Goal: Information Seeking & Learning: Find specific page/section

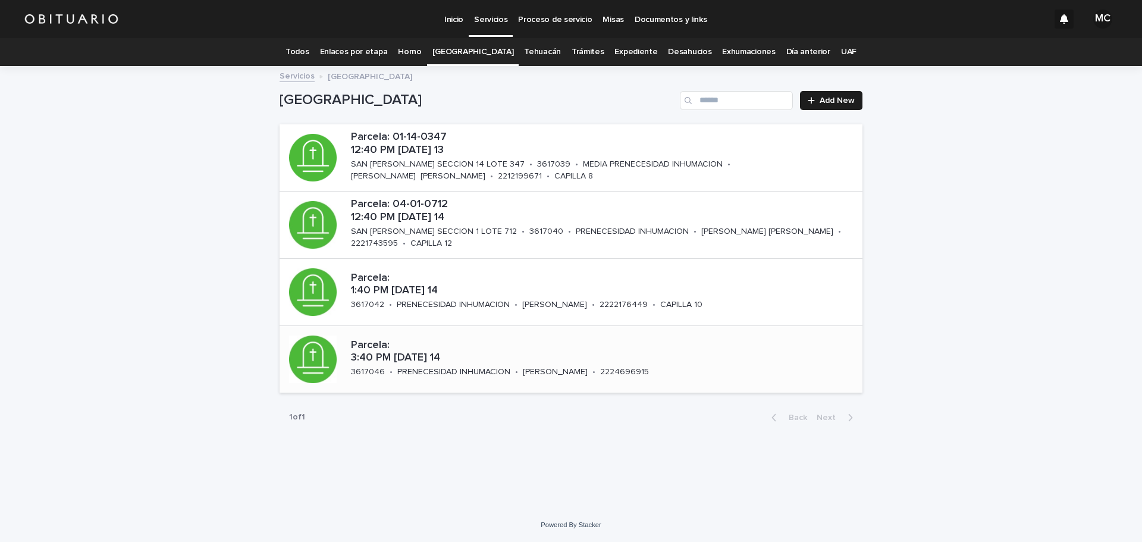
click at [511, 363] on p "Parcela: 3:40 PM [DATE] 14" at bounding box center [544, 352] width 387 height 26
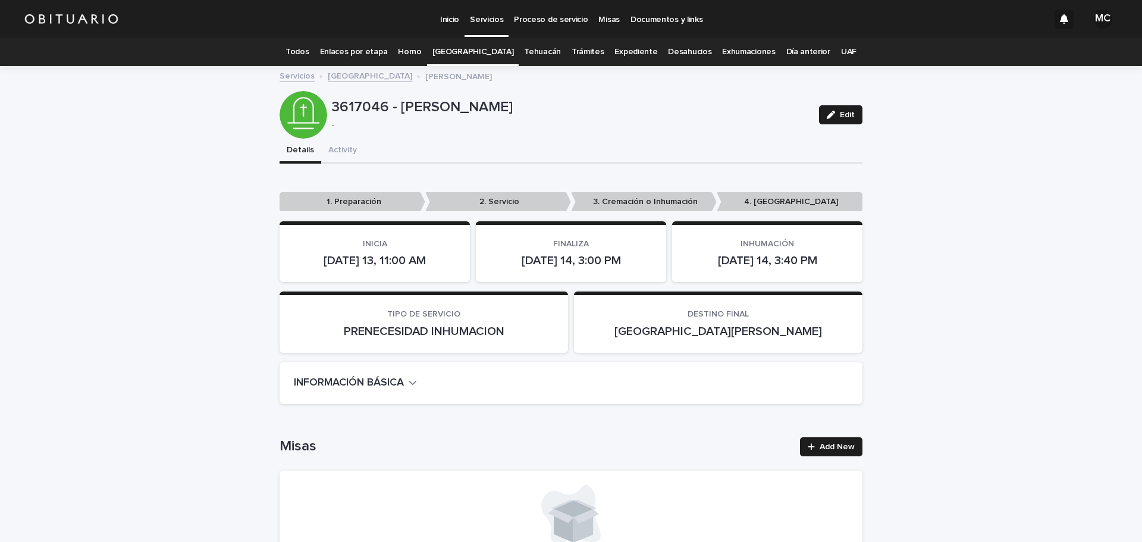
click at [409, 381] on icon "button" at bounding box center [413, 382] width 8 height 11
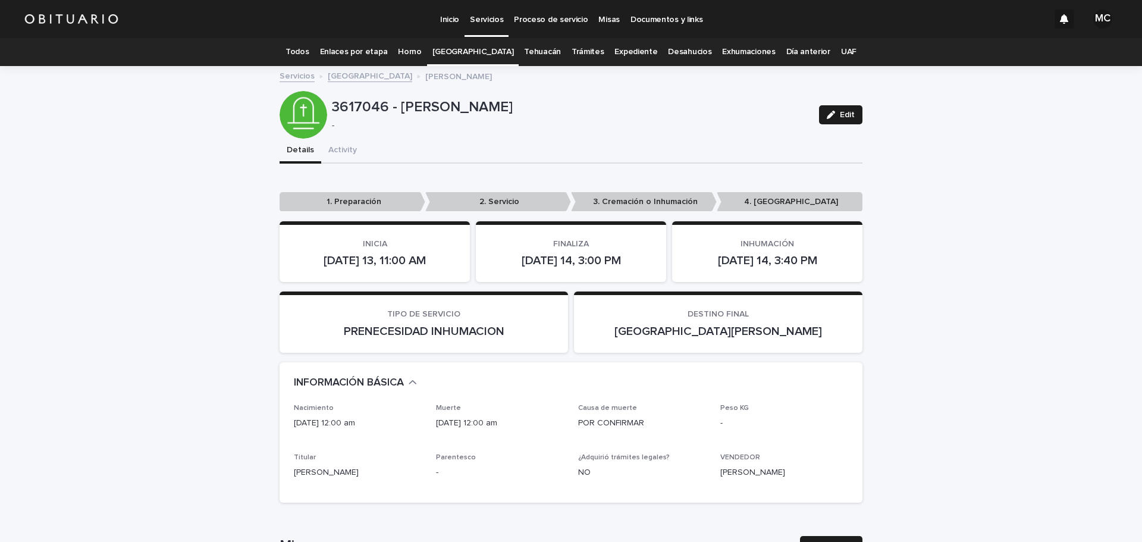
click at [343, 76] on link "[GEOGRAPHIC_DATA]" at bounding box center [370, 75] width 84 height 14
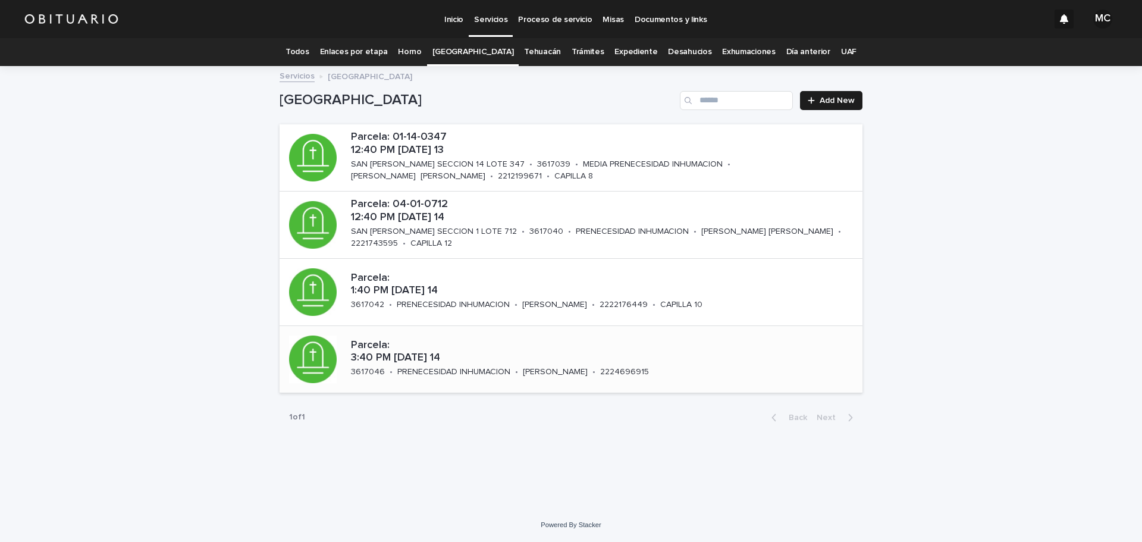
click at [379, 359] on p "Parcela: 3:40 PM [DATE] 14" at bounding box center [544, 352] width 387 height 26
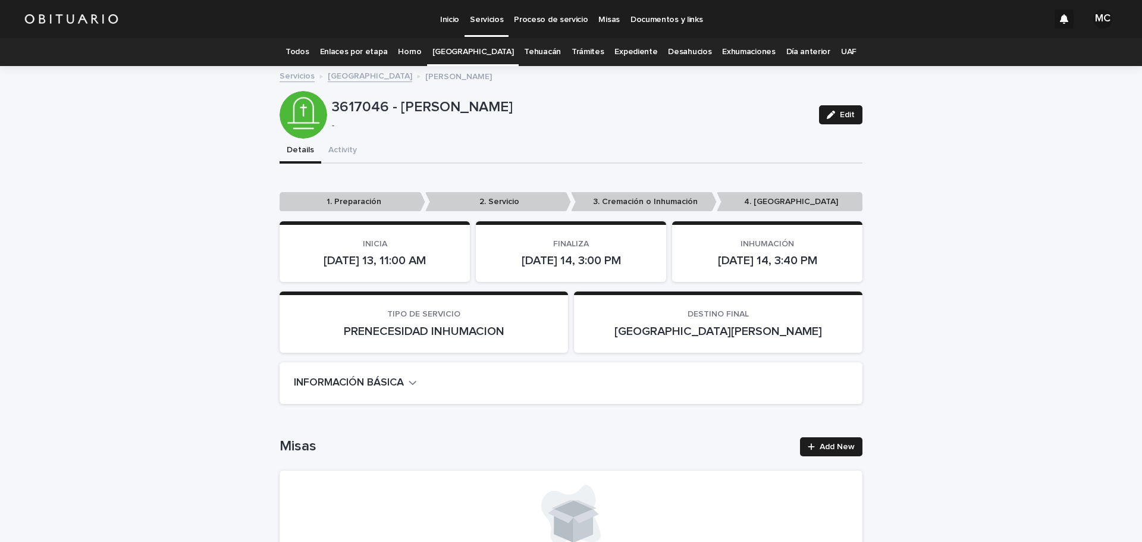
scroll to position [38, 0]
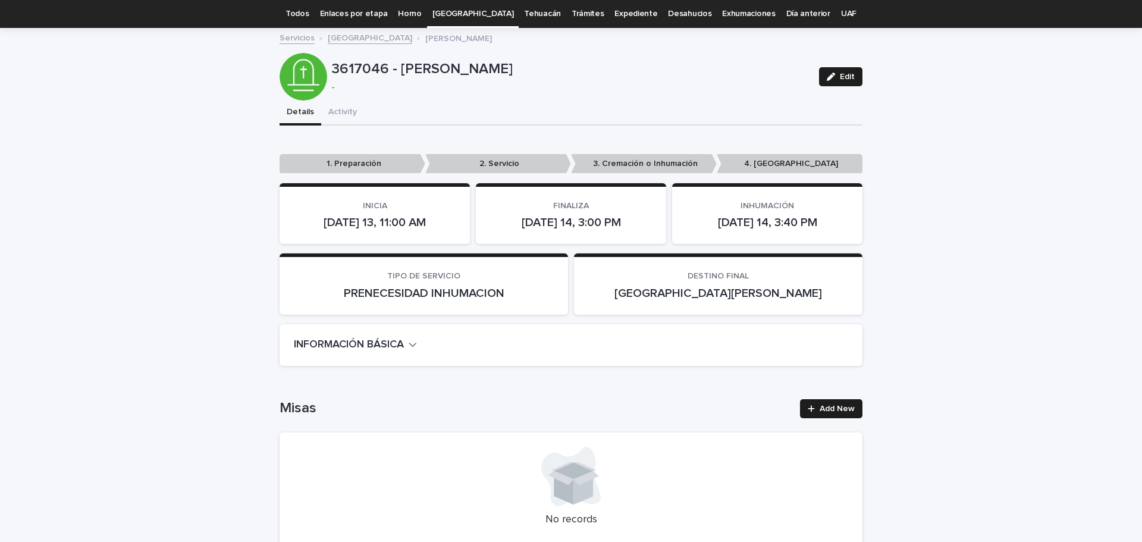
click at [416, 347] on div "INFORMACIÓN BÁSICA" at bounding box center [568, 344] width 549 height 13
click at [415, 347] on icon "button" at bounding box center [413, 344] width 8 height 11
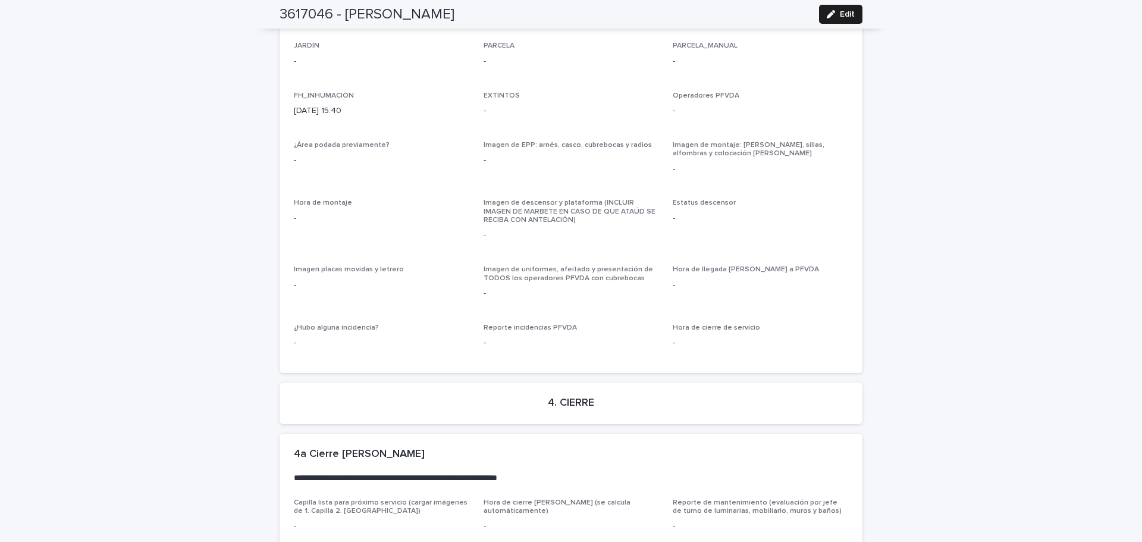
scroll to position [2684, 0]
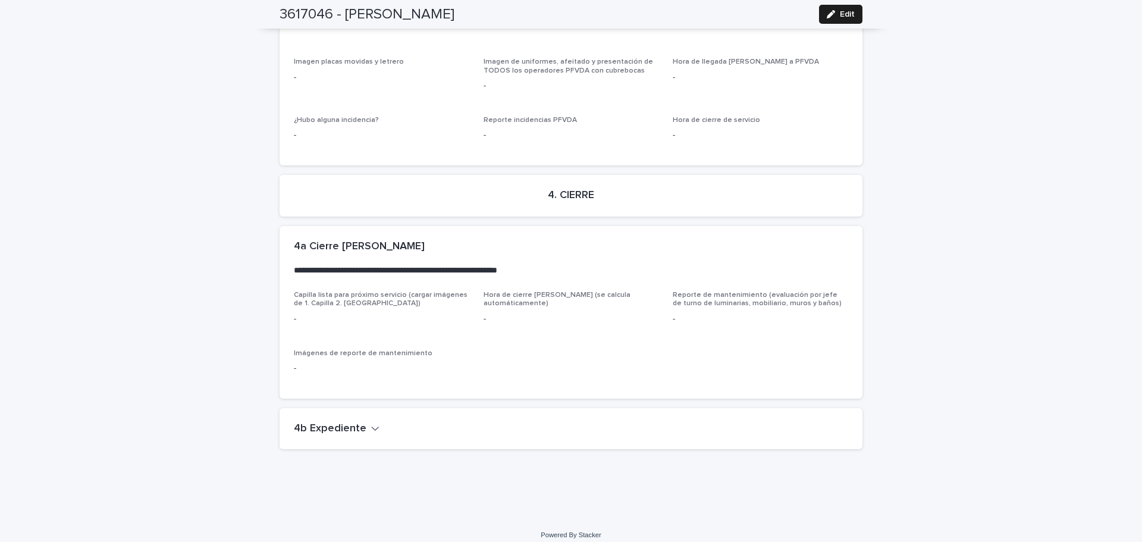
click at [372, 426] on icon "button" at bounding box center [375, 428] width 7 height 4
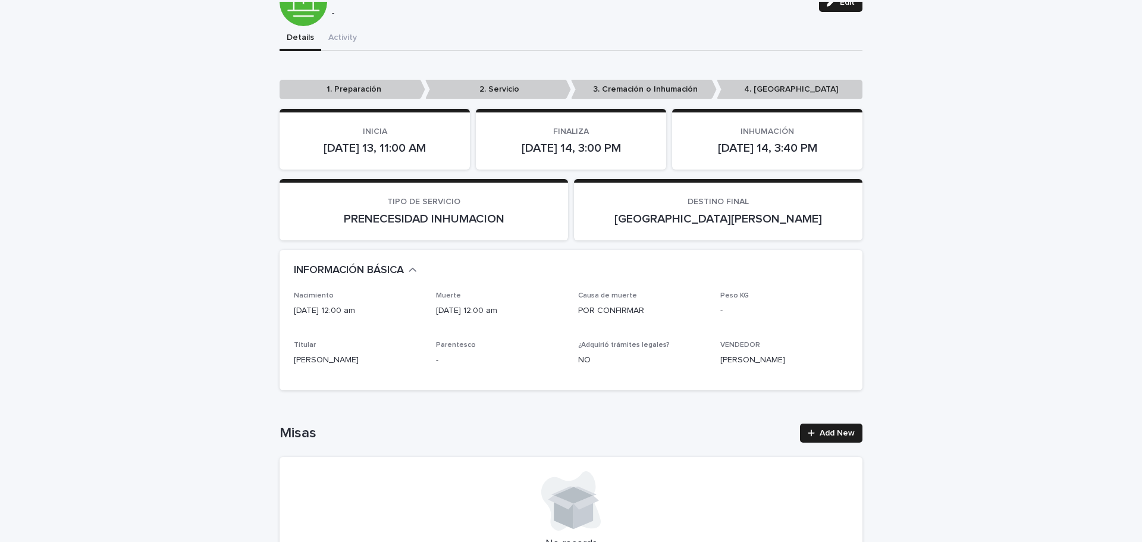
scroll to position [0, 0]
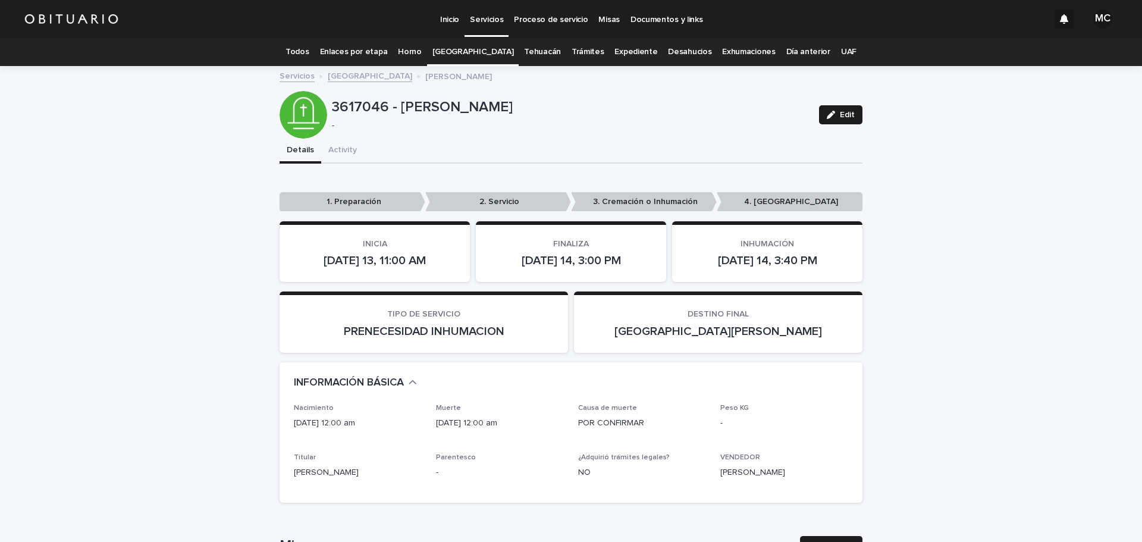
click at [363, 70] on link "[GEOGRAPHIC_DATA]" at bounding box center [370, 75] width 84 height 14
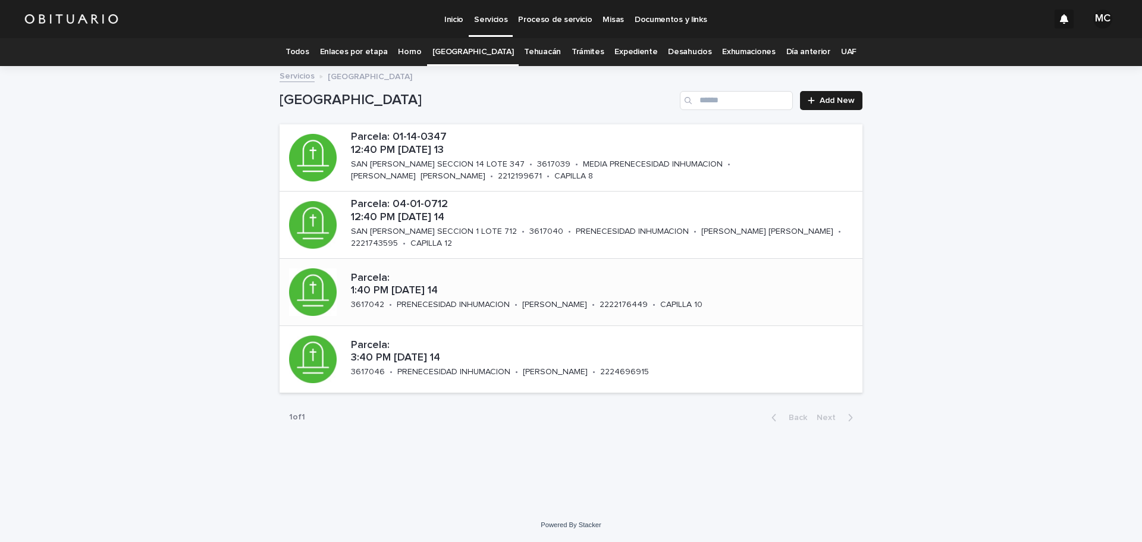
click at [392, 300] on div "Parcela: 1:40 PM [DATE] 14 3617042 • PRENECESIDAD INHUMACION • [PERSON_NAME] • …" at bounding box center [570, 292] width 448 height 50
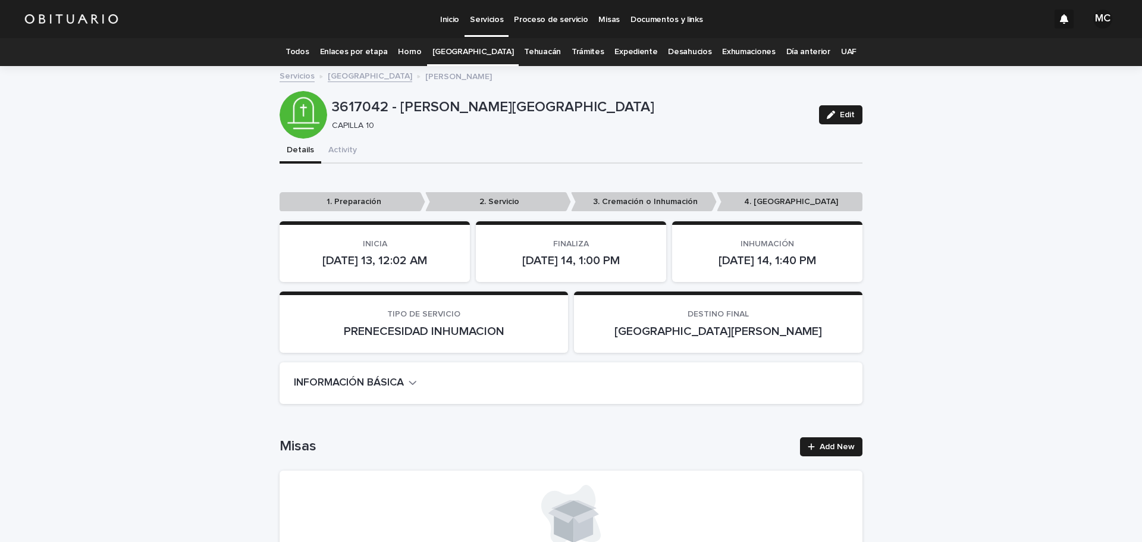
click at [405, 388] on button "INFORMACIÓN BÁSICA" at bounding box center [355, 382] width 123 height 13
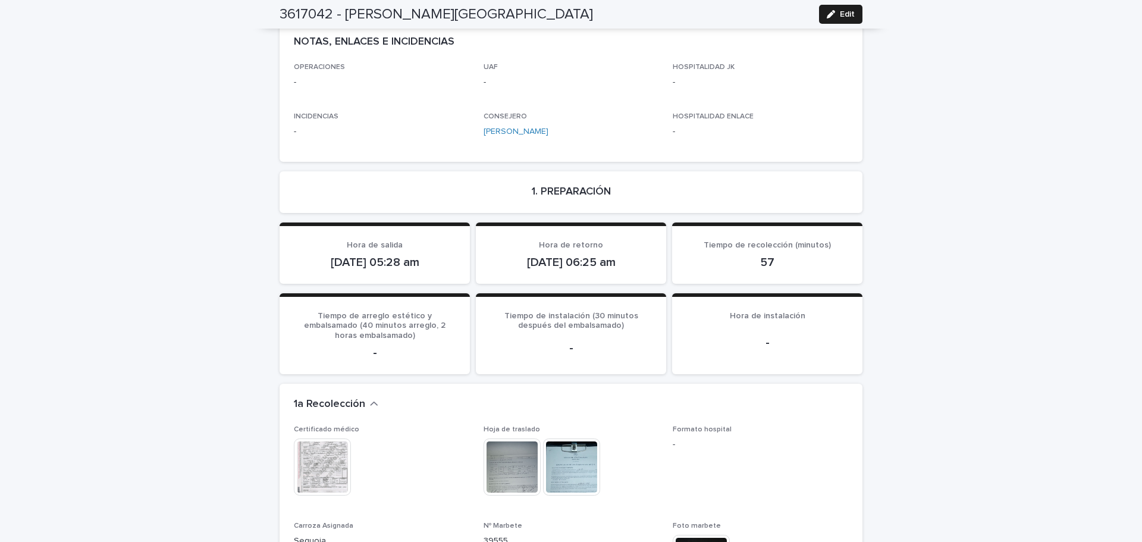
scroll to position [1070, 0]
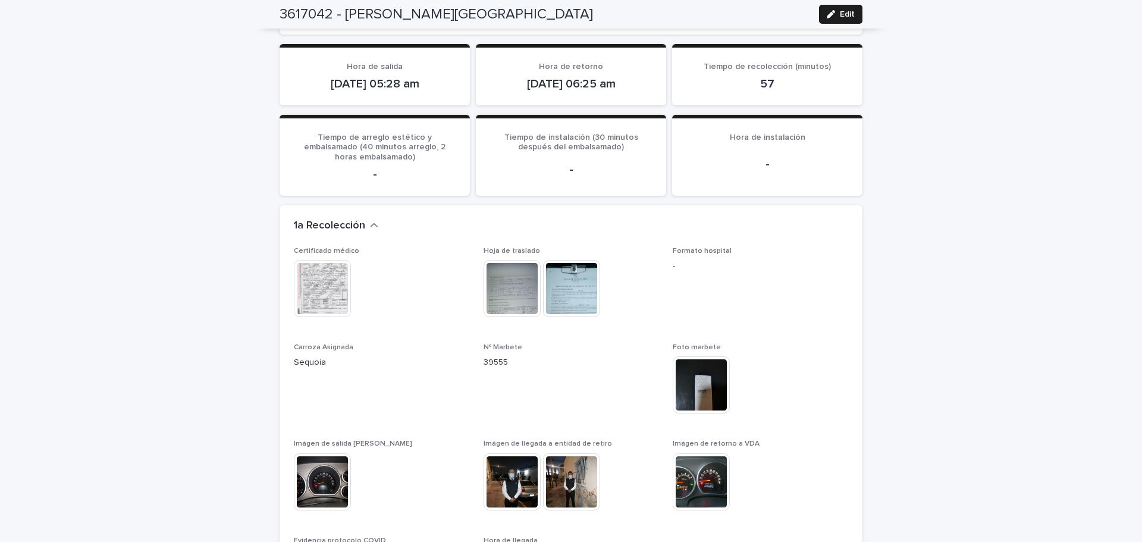
click at [333, 266] on img at bounding box center [322, 288] width 57 height 57
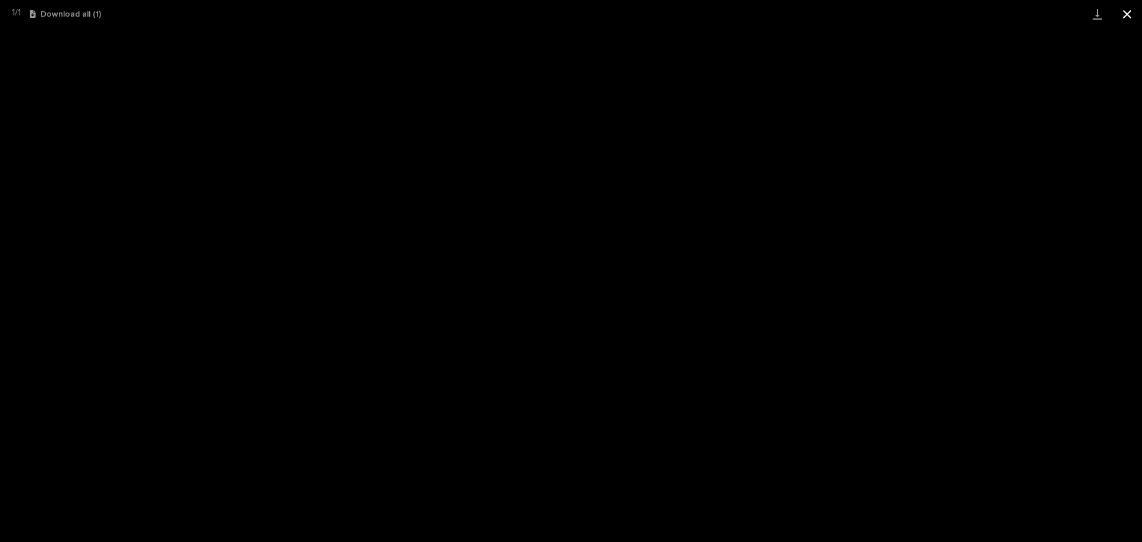
drag, startPoint x: 1138, startPoint y: 14, endPoint x: 1123, endPoint y: 26, distance: 18.2
click at [1137, 17] on button "Close gallery" at bounding box center [1127, 14] width 30 height 28
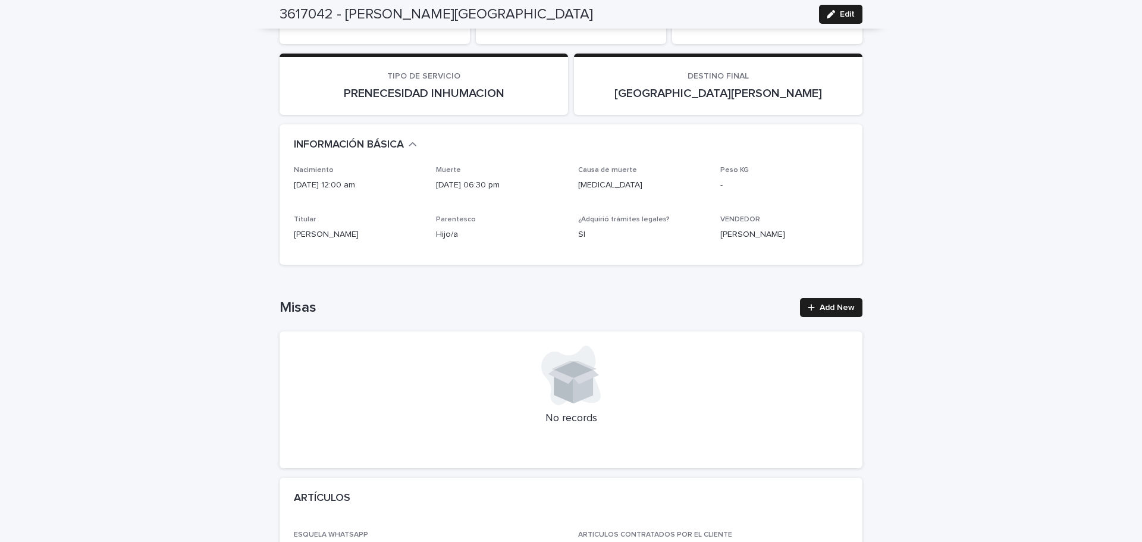
scroll to position [0, 0]
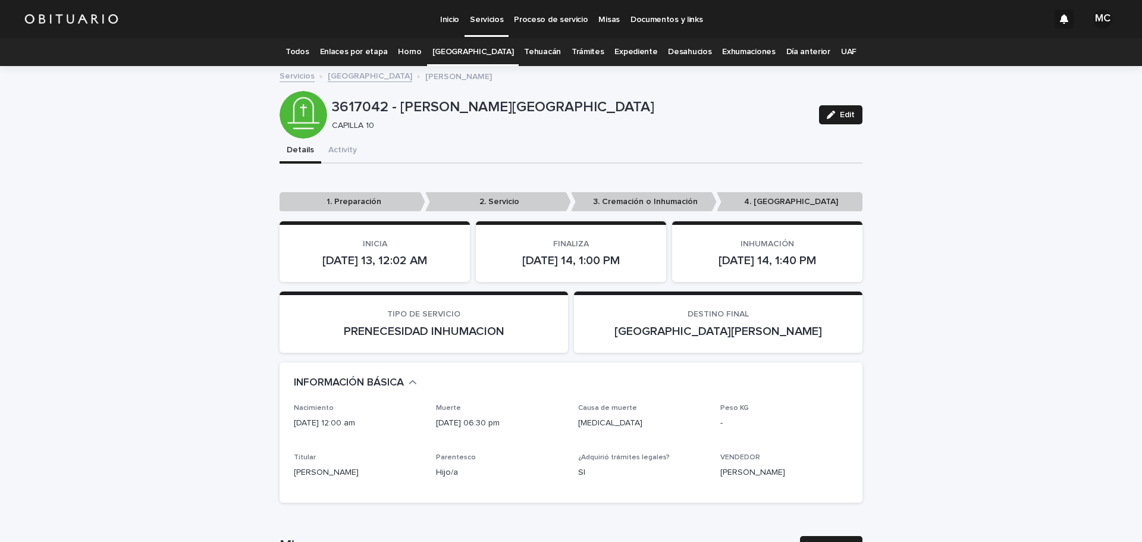
click at [348, 75] on link "[GEOGRAPHIC_DATA]" at bounding box center [370, 75] width 84 height 14
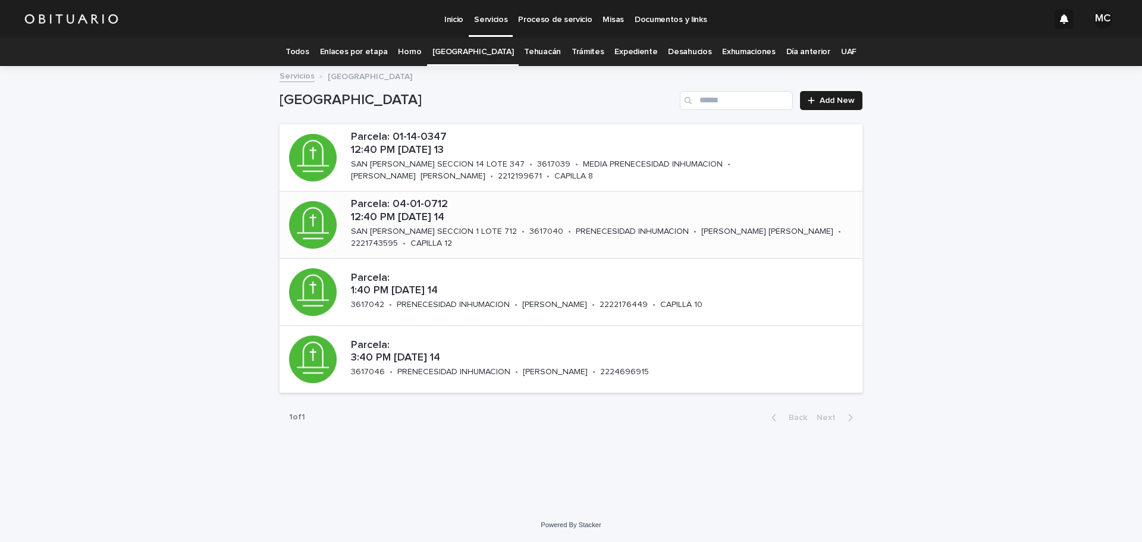
click at [433, 225] on div "SAN [PERSON_NAME] SECCION 1 LOTE 712" at bounding box center [434, 230] width 166 height 12
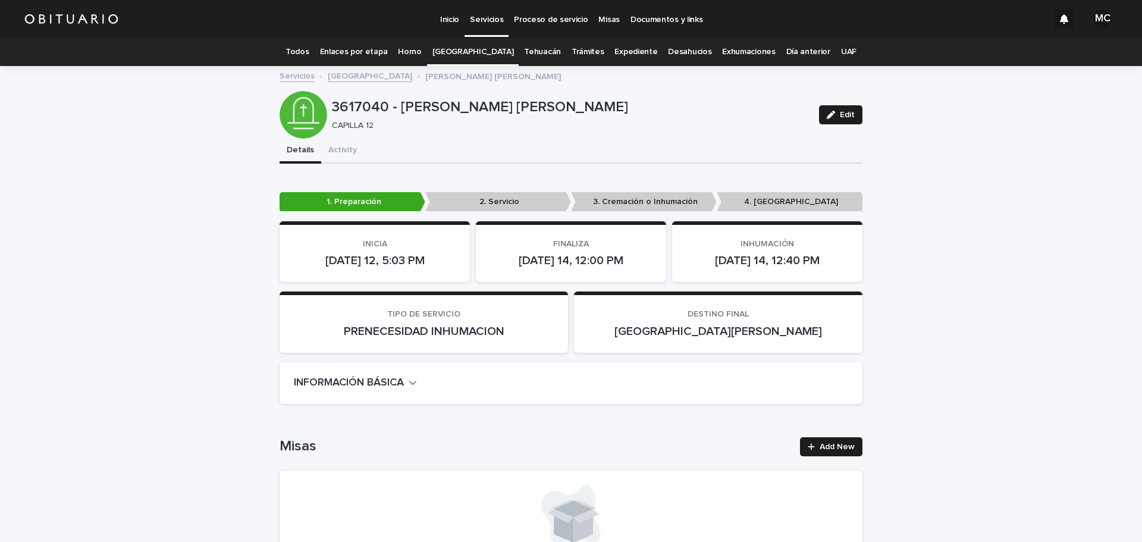
click at [409, 382] on icon "button" at bounding box center [413, 382] width 8 height 11
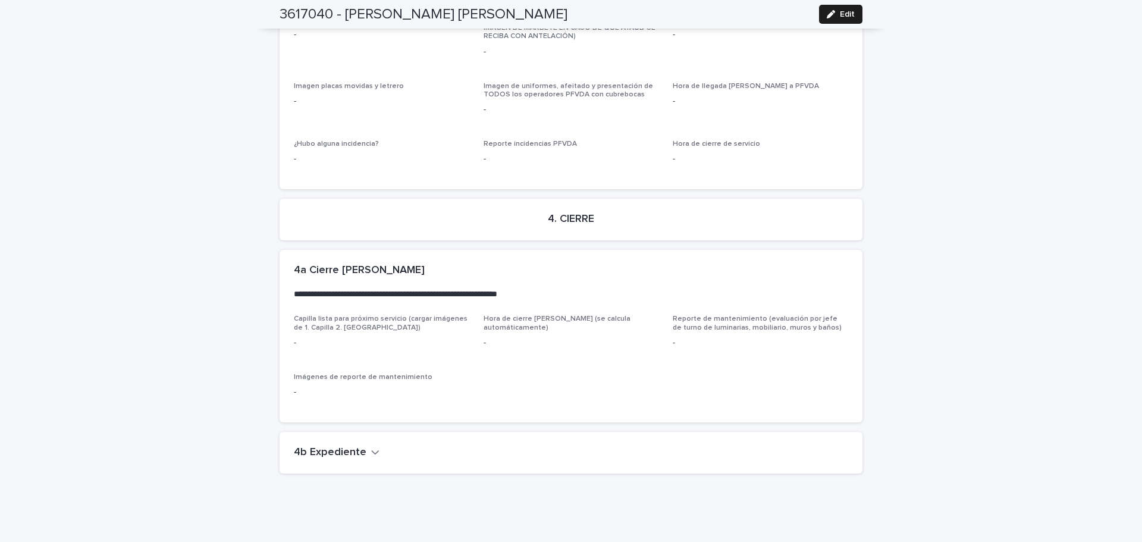
scroll to position [2998, 0]
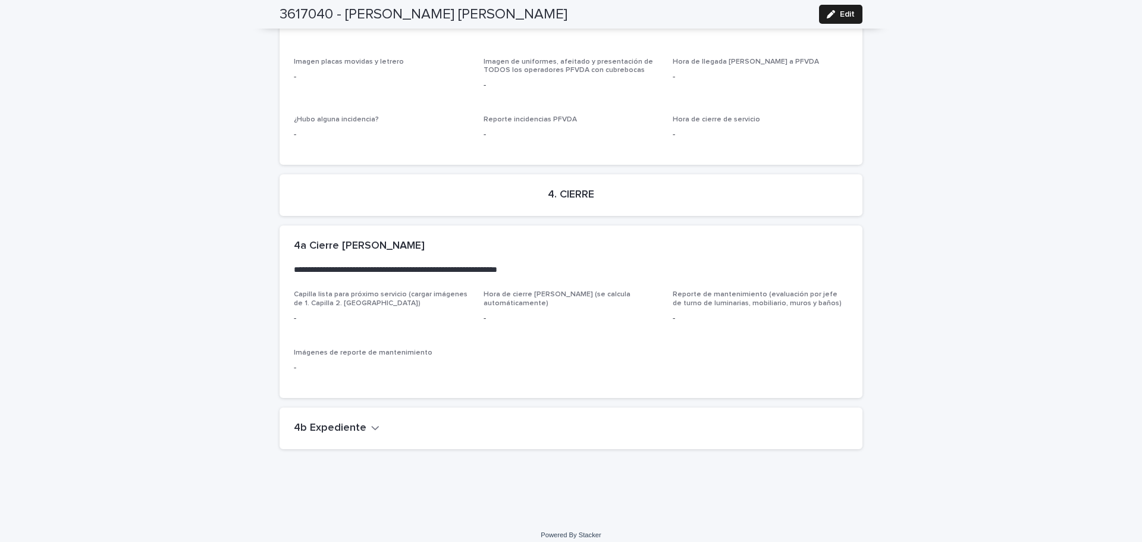
click at [372, 422] on div "4b Expediente" at bounding box center [568, 428] width 549 height 13
click at [372, 426] on icon "button" at bounding box center [375, 428] width 7 height 4
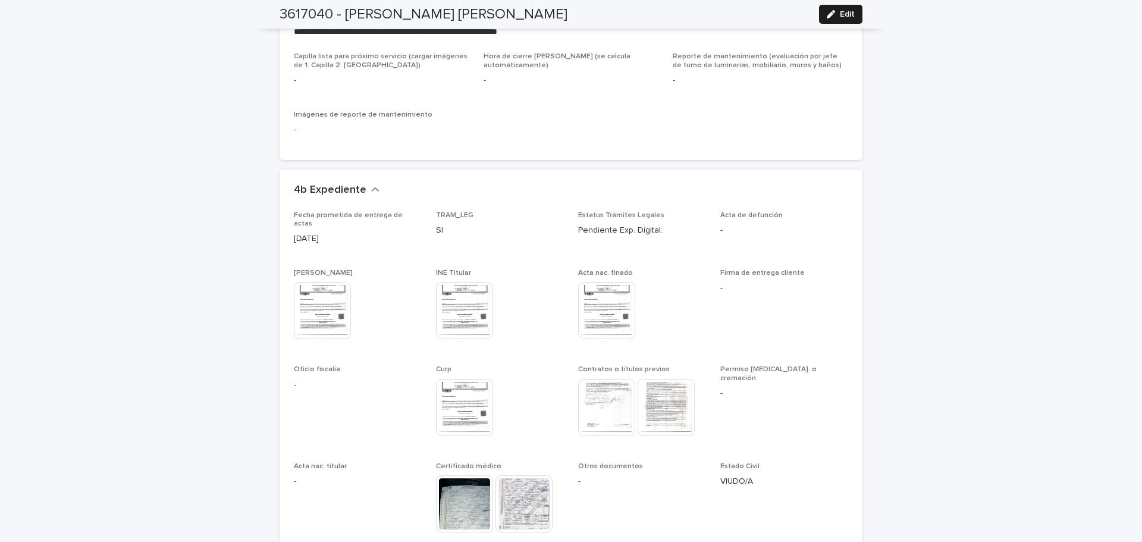
scroll to position [3295, 0]
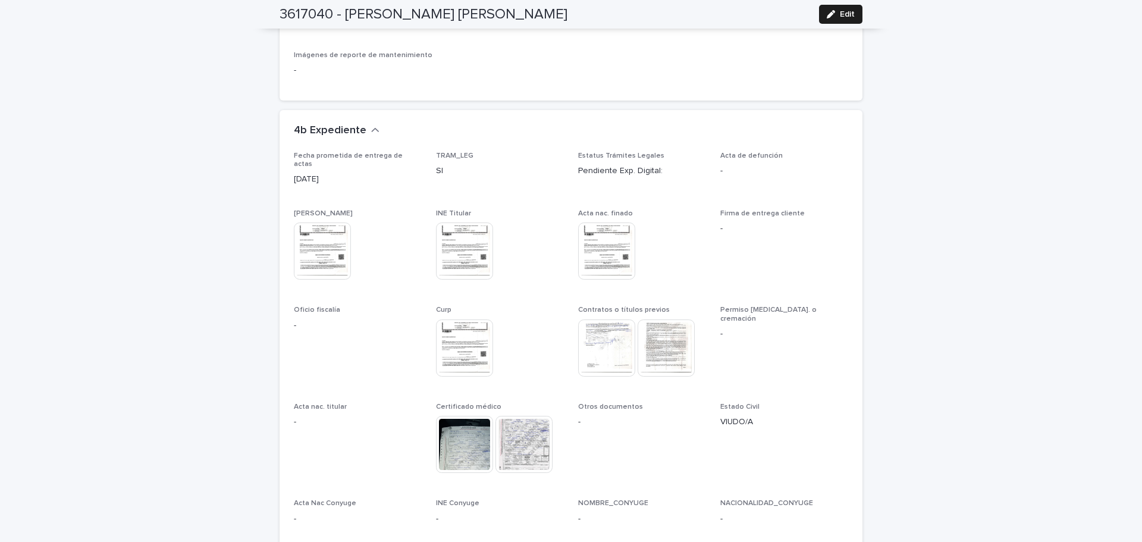
click at [595, 320] on img at bounding box center [606, 347] width 57 height 57
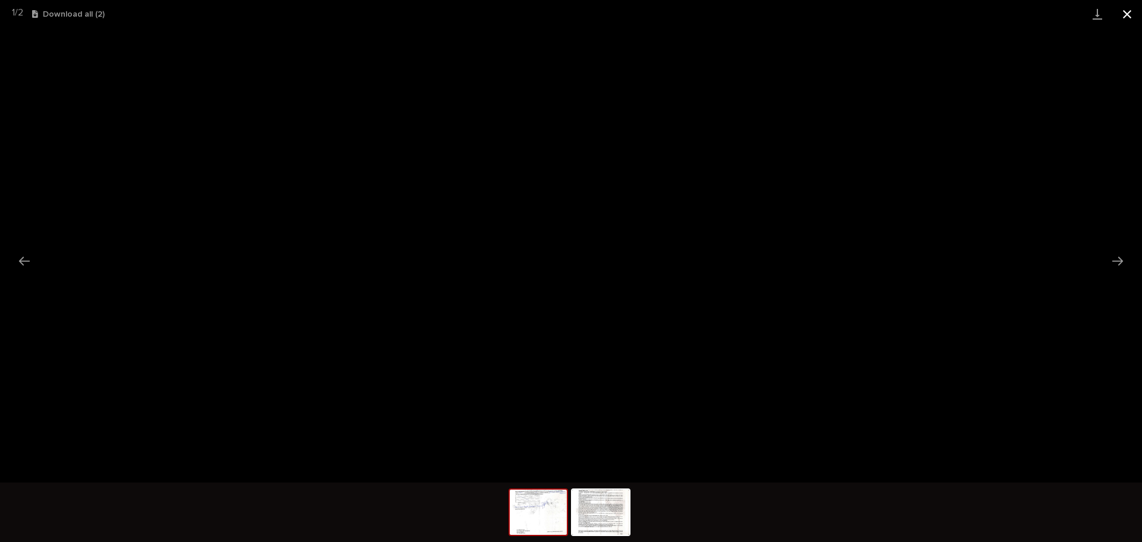
click at [1126, 19] on button "Close gallery" at bounding box center [1127, 14] width 30 height 28
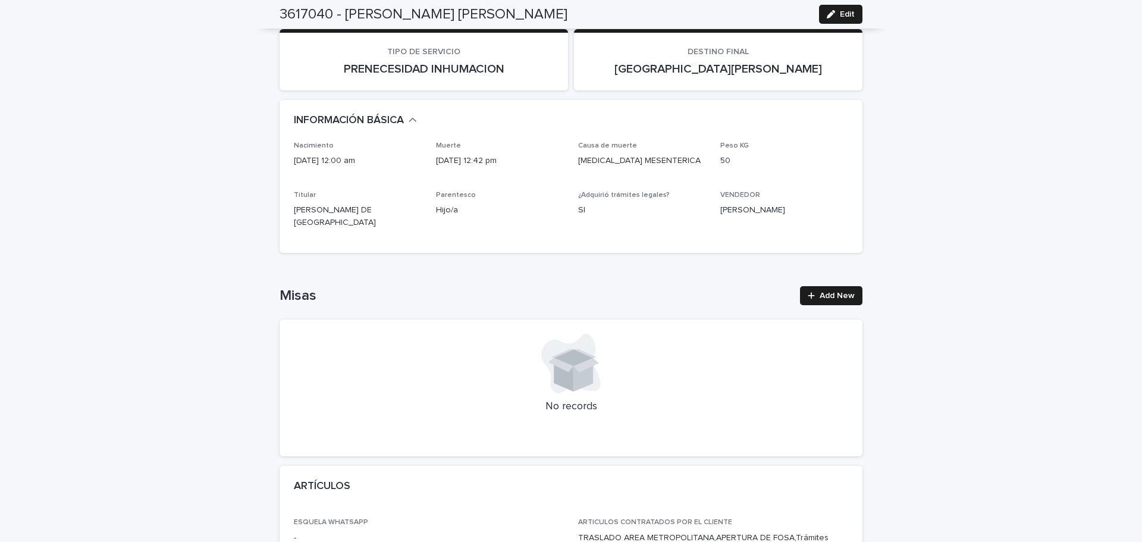
scroll to position [0, 0]
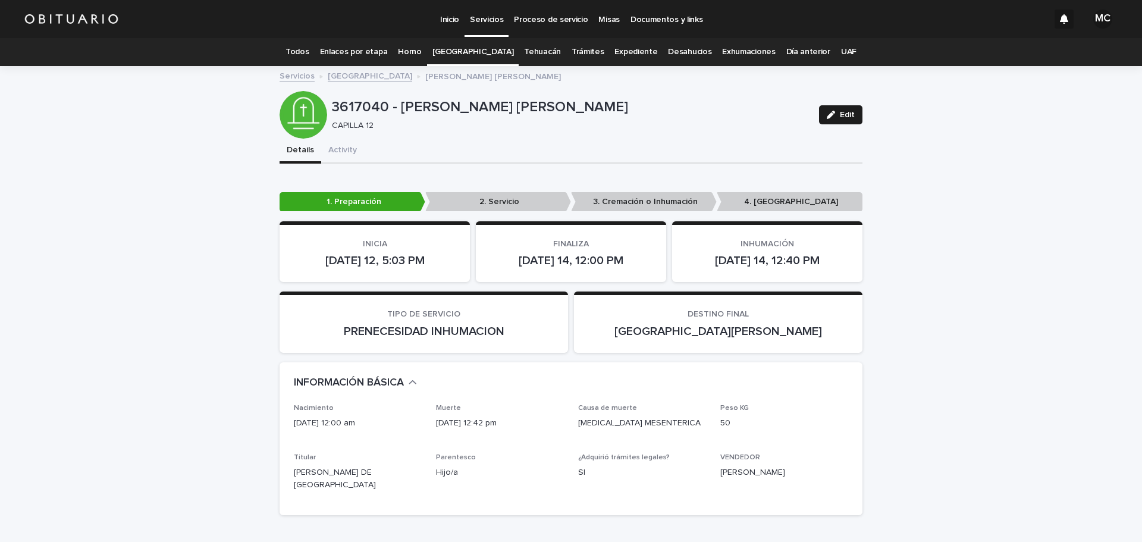
click at [355, 78] on link "[GEOGRAPHIC_DATA]" at bounding box center [370, 75] width 84 height 14
